Goal: Information Seeking & Learning: Learn about a topic

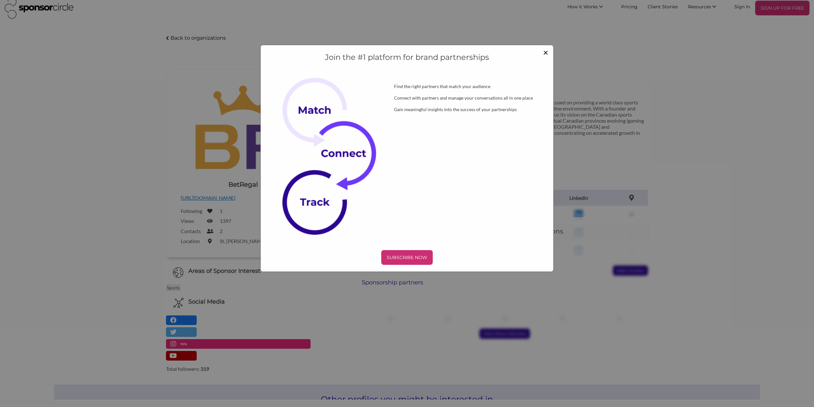
click at [544, 52] on span "×" at bounding box center [545, 52] width 5 height 11
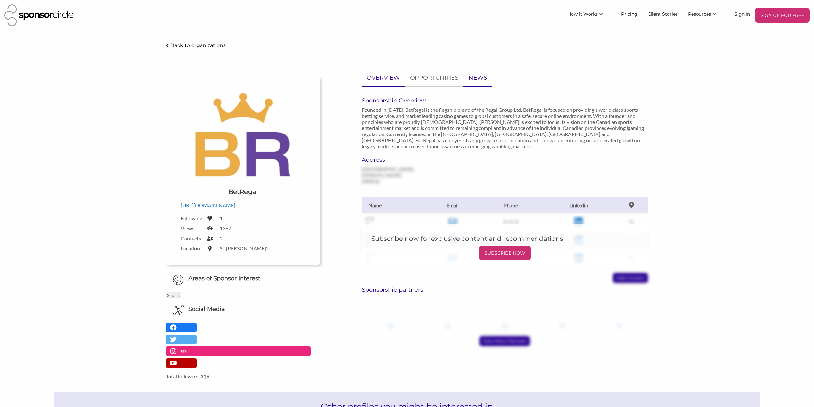
scroll to position [7, 0]
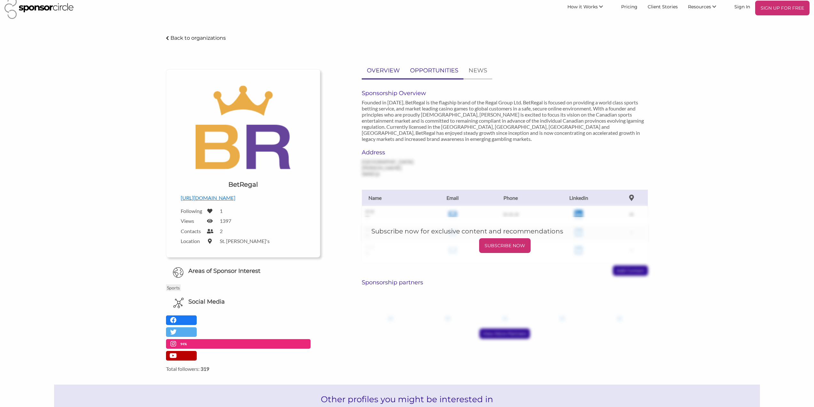
click at [438, 70] on p "OPPORTUNITIES" at bounding box center [434, 70] width 48 height 9
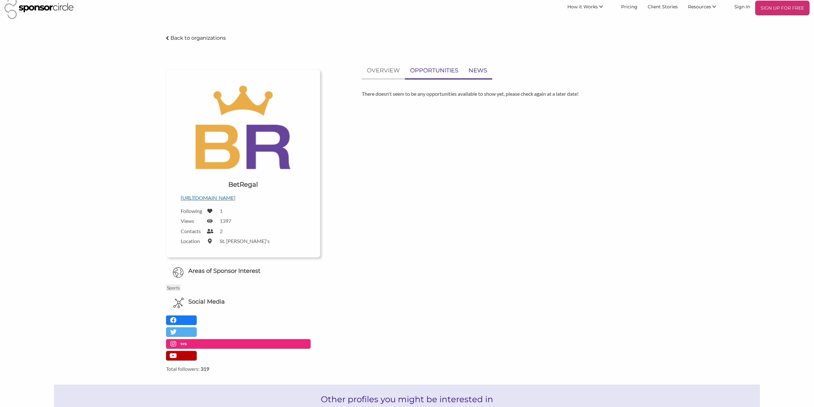
click at [476, 68] on p "NEWS" at bounding box center [478, 70] width 19 height 9
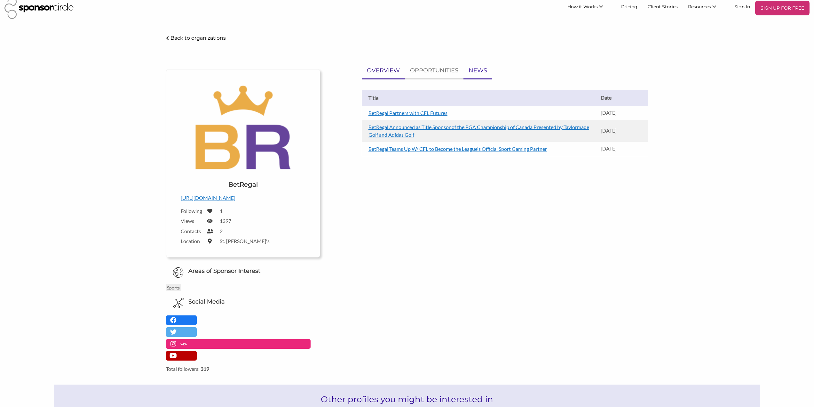
click at [369, 71] on p "OVERVIEW" at bounding box center [383, 70] width 33 height 9
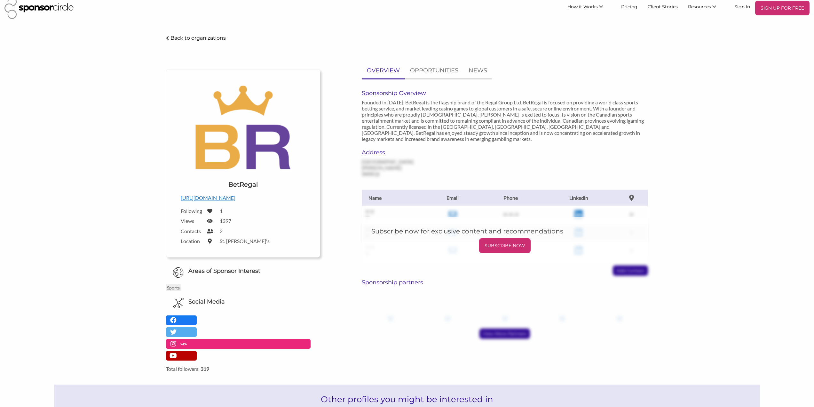
drag, startPoint x: 225, startPoint y: 198, endPoint x: 179, endPoint y: 197, distance: 46.1
click at [179, 197] on div "Upload a logo for your organization Choose BetRegal https://betregal.ca/ Follow…" at bounding box center [243, 163] width 134 height 168
copy p "https://betregal.ca/"
click at [183, 36] on p "Back to organizations" at bounding box center [198, 38] width 55 height 6
